Goal: Transaction & Acquisition: Purchase product/service

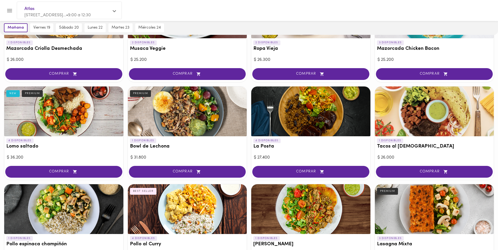
scroll to position [79, 0]
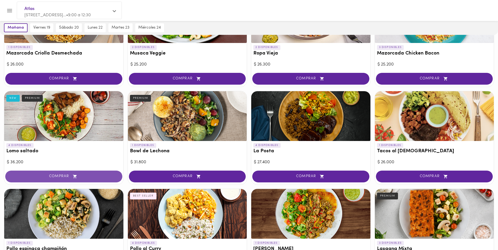
click at [86, 177] on span "COMPRAR" at bounding box center [64, 177] width 104 height 4
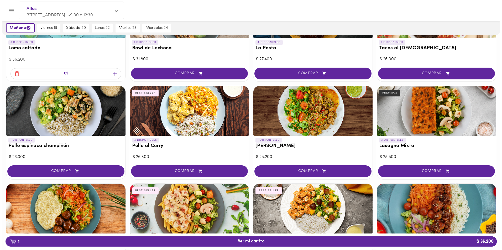
scroll to position [184, 0]
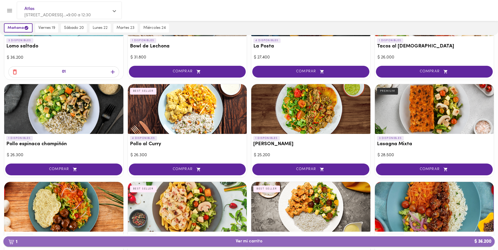
click at [250, 242] on span "1 Ver mi carrito $ 36.200" at bounding box center [249, 241] width 27 height 5
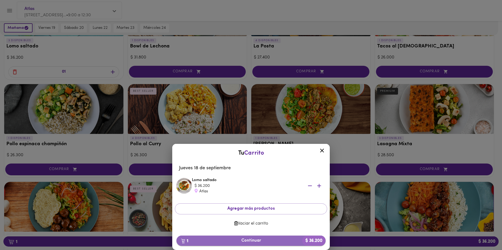
click at [258, 239] on span "1 Continuar $ 36.200" at bounding box center [251, 241] width 141 height 5
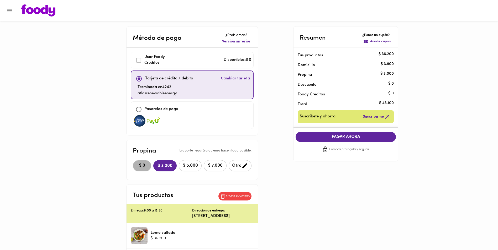
click at [136, 165] on span "$ 0" at bounding box center [142, 165] width 12 height 5
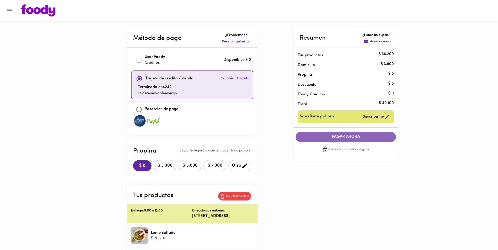
click at [350, 137] on span "PAGAR AHORA" at bounding box center [346, 137] width 90 height 5
